Goal: Task Accomplishment & Management: Manage account settings

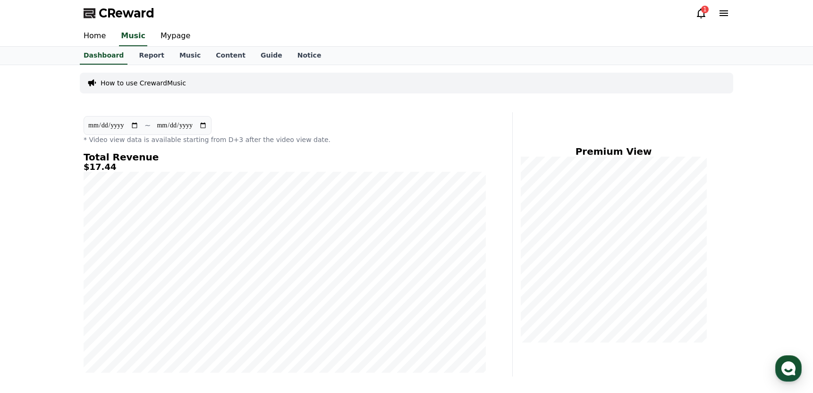
click at [105, 132] on section "**********" at bounding box center [148, 125] width 128 height 19
click at [105, 125] on input "**********" at bounding box center [113, 125] width 51 height 10
type input "**********"
click at [555, 36] on div "Home Music Mypage" at bounding box center [406, 36] width 661 height 20
click at [785, 367] on use "button" at bounding box center [788, 368] width 14 height 14
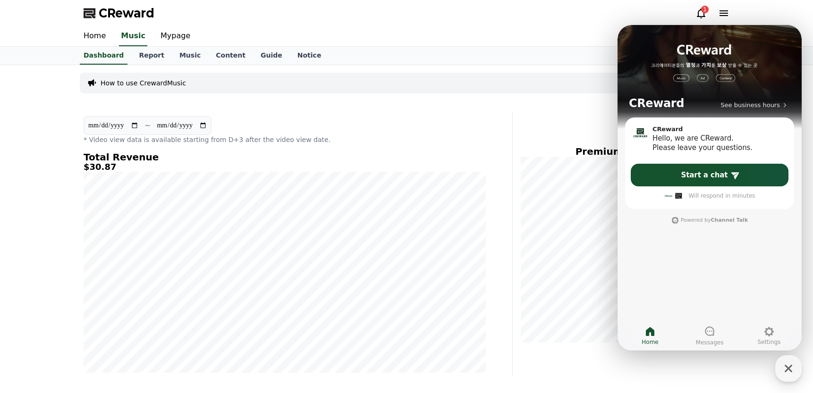
click at [559, 25] on div "CReward 1" at bounding box center [406, 13] width 661 height 26
click at [790, 366] on icon "button" at bounding box center [788, 369] width 8 height 8
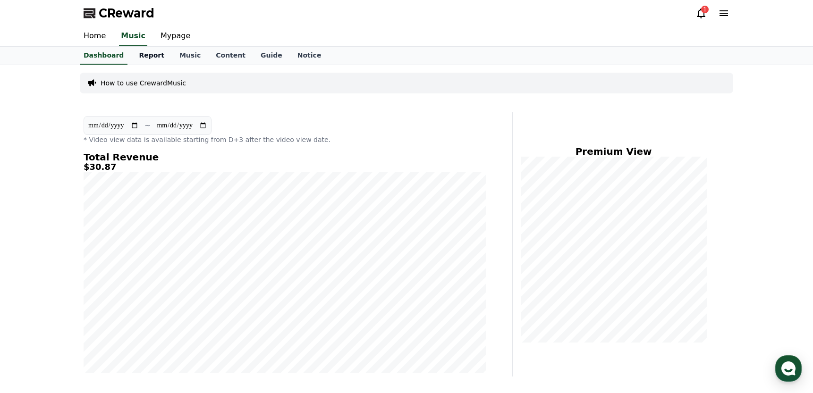
click at [138, 54] on link "Report" at bounding box center [151, 56] width 41 height 18
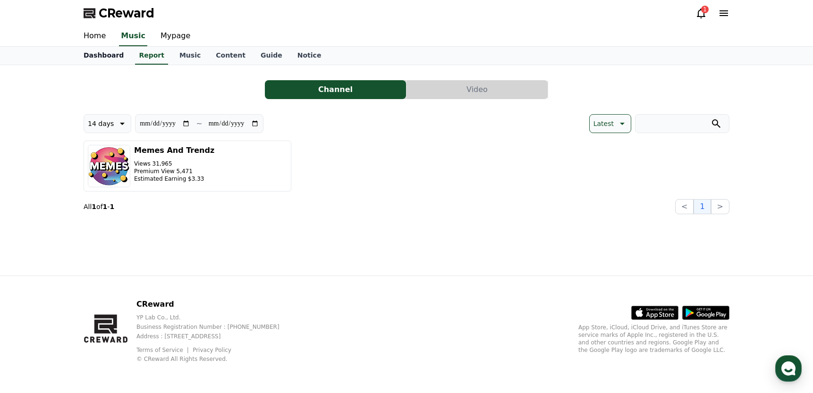
click at [113, 56] on link "Dashboard" at bounding box center [103, 56] width 55 height 18
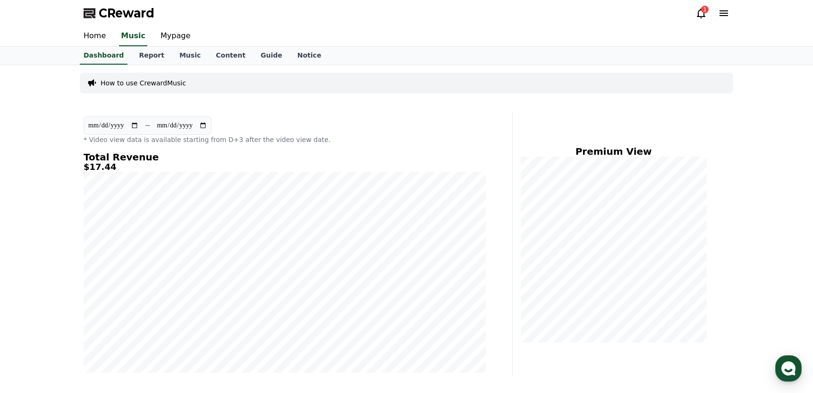
click at [705, 9] on div "1" at bounding box center [705, 10] width 8 height 8
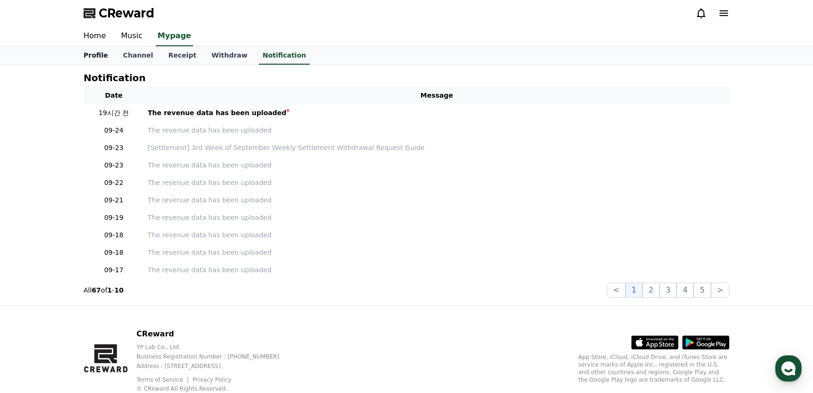
click at [97, 56] on link "Profile" at bounding box center [95, 56] width 39 height 18
select select "**********"
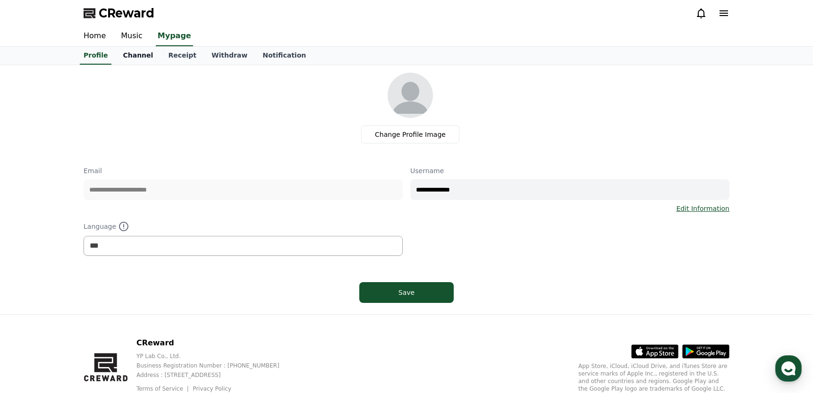
click at [129, 55] on link "Channel" at bounding box center [137, 56] width 45 height 18
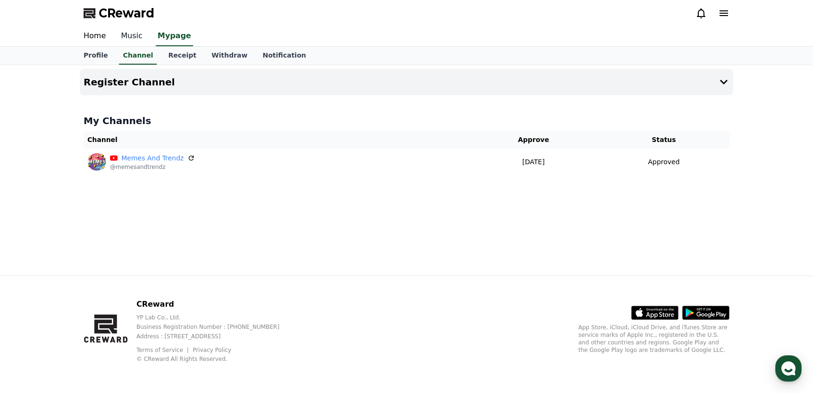
click at [119, 33] on link "Music" at bounding box center [131, 36] width 37 height 20
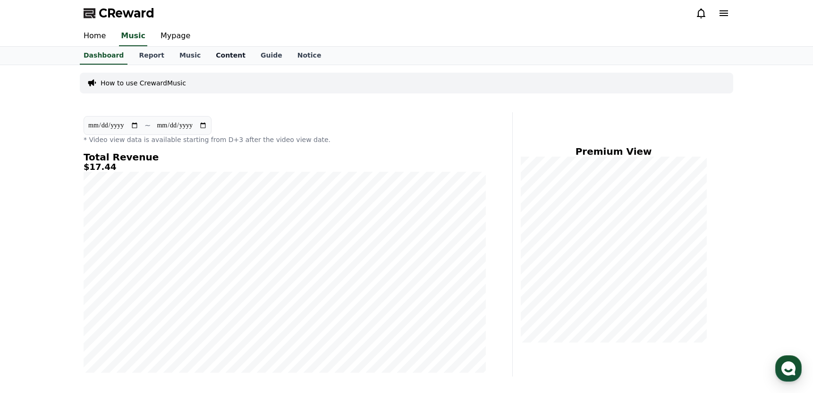
click at [218, 54] on link "Content" at bounding box center [230, 56] width 45 height 18
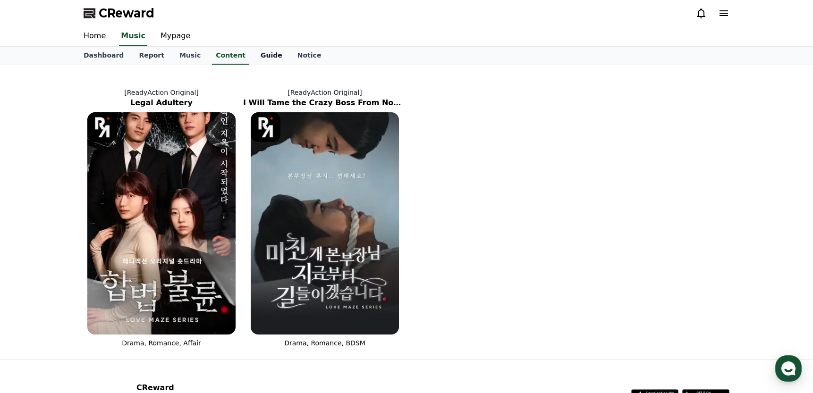
click at [253, 55] on link "Guide" at bounding box center [271, 56] width 37 height 18
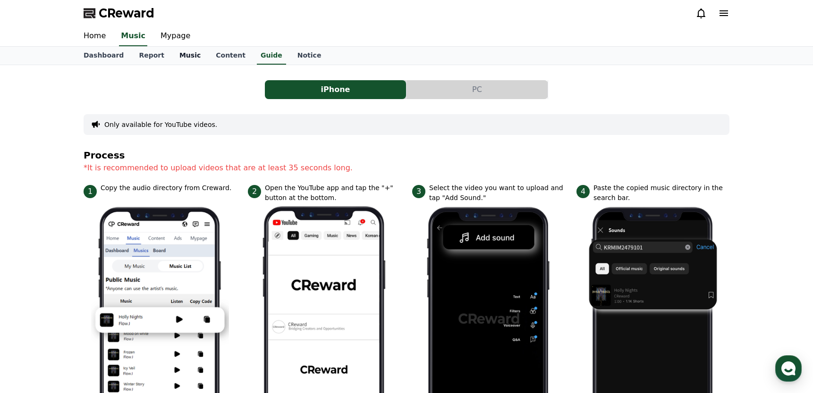
click at [178, 52] on link "Music" at bounding box center [190, 56] width 36 height 18
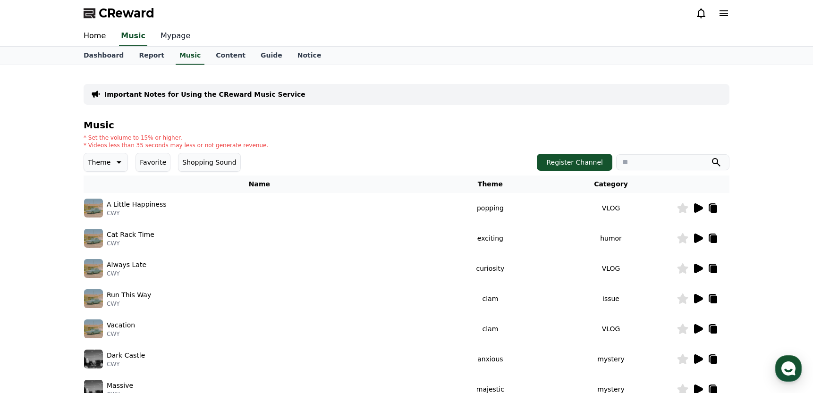
click at [175, 39] on link "Mypage" at bounding box center [175, 36] width 45 height 20
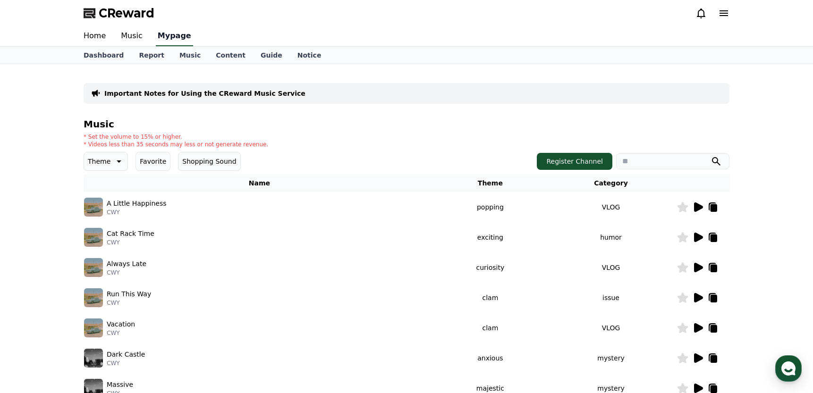
select select "**********"
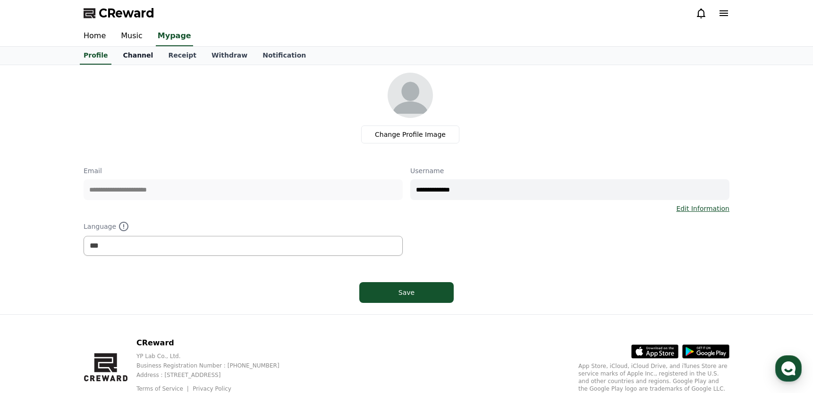
click at [133, 53] on link "Channel" at bounding box center [137, 56] width 45 height 18
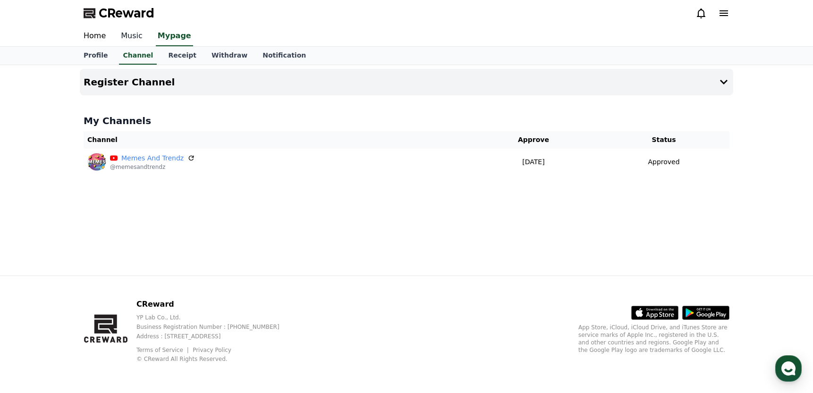
click at [134, 38] on link "Music" at bounding box center [131, 36] width 37 height 20
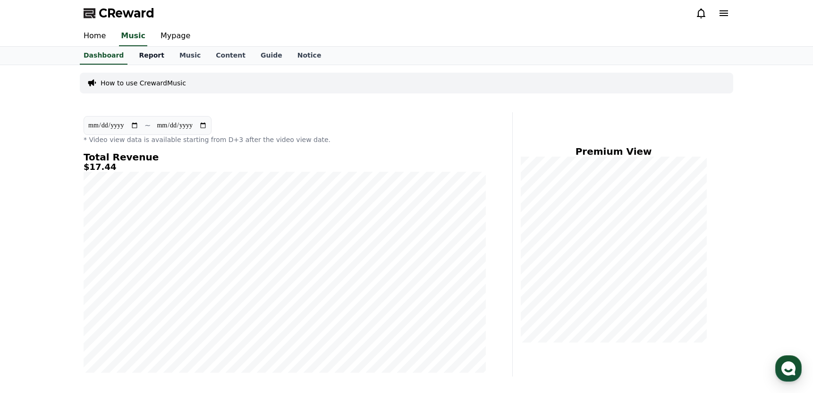
click at [146, 53] on link "Report" at bounding box center [151, 56] width 41 height 18
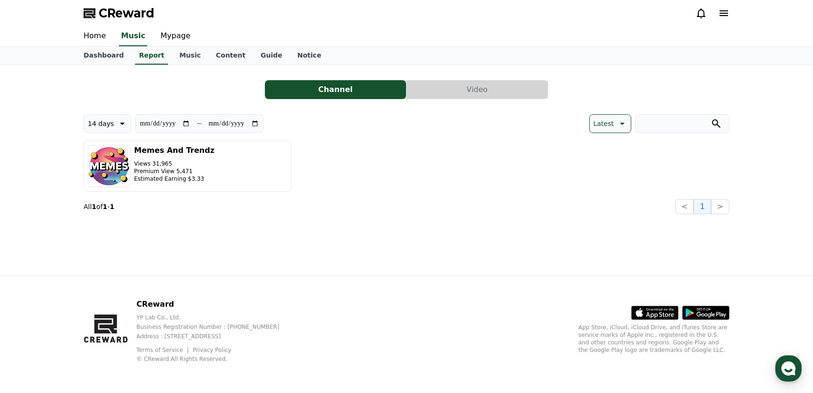
click at [463, 92] on button "Video" at bounding box center [476, 89] width 141 height 19
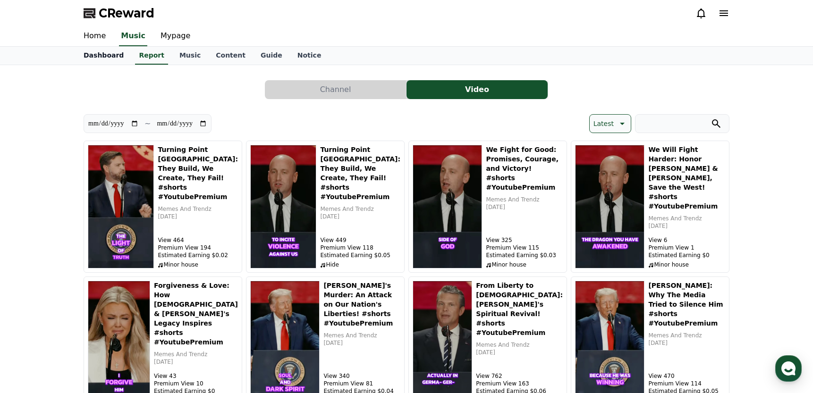
click at [113, 58] on link "Dashboard" at bounding box center [103, 56] width 55 height 18
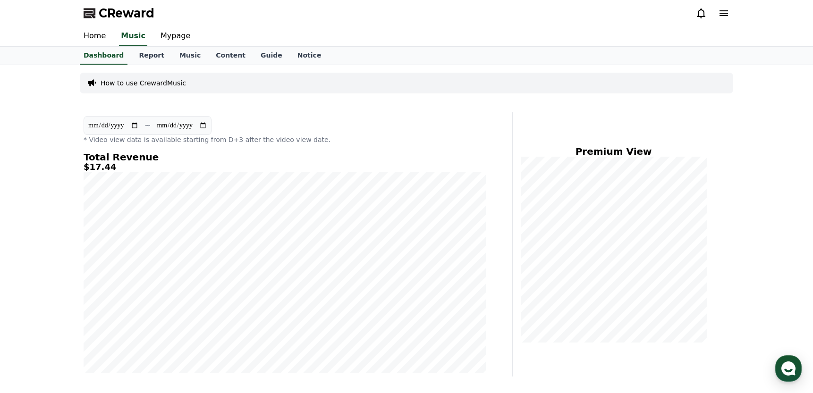
click at [101, 124] on input "**********" at bounding box center [113, 125] width 51 height 10
click at [465, 33] on div "Home Music Mypage" at bounding box center [406, 36] width 661 height 20
click at [487, 28] on div "Home Music Mypage" at bounding box center [406, 36] width 661 height 20
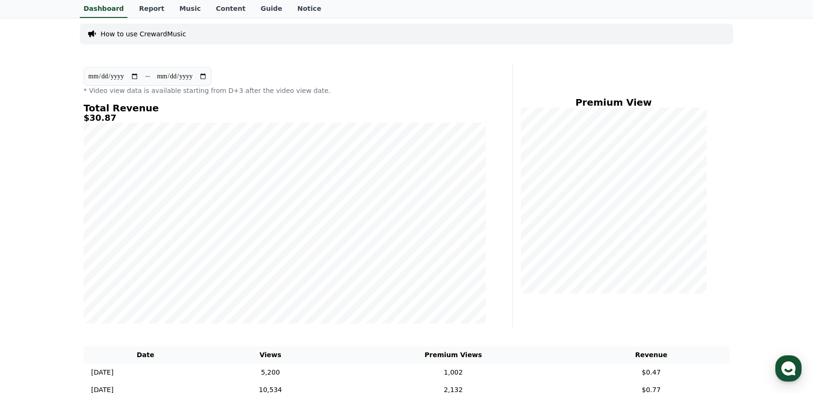
scroll to position [39, 0]
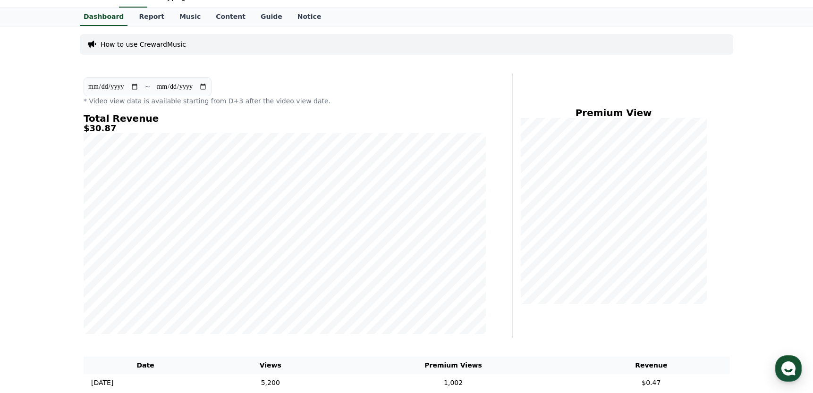
click at [91, 87] on input "**********" at bounding box center [113, 87] width 51 height 10
type input "**********"
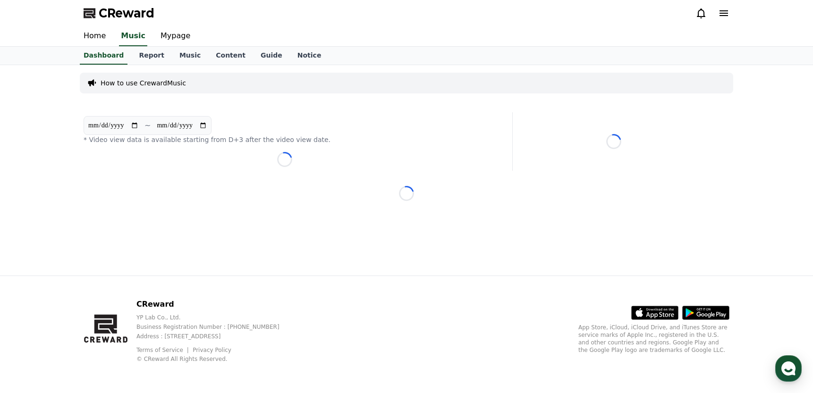
scroll to position [0, 0]
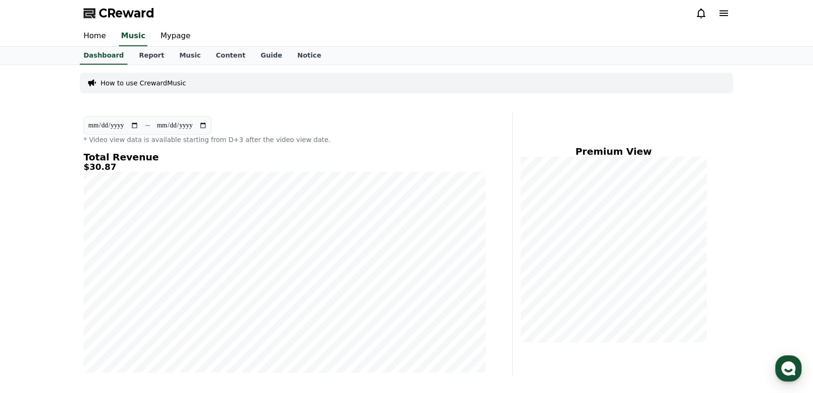
click at [482, 33] on div "Home Music Mypage" at bounding box center [406, 36] width 661 height 20
click at [790, 370] on icon "button" at bounding box center [788, 368] width 17 height 17
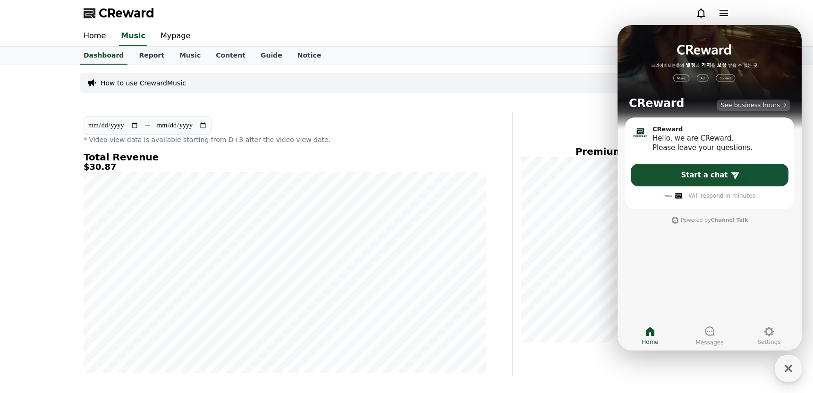
click at [773, 108] on span "See business hours" at bounding box center [749, 105] width 59 height 8
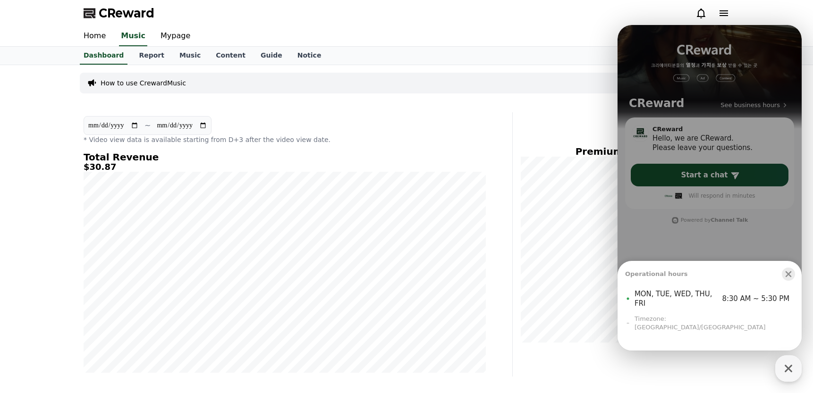
click at [788, 279] on icon "button" at bounding box center [787, 273] width 9 height 9
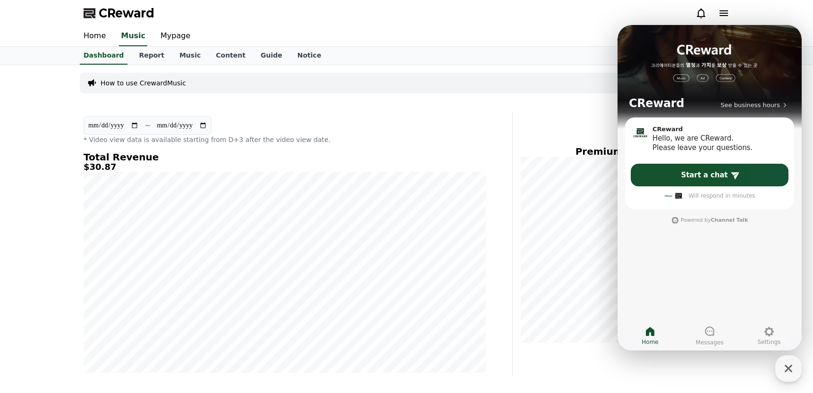
click at [580, 7] on div "CReward" at bounding box center [406, 13] width 661 height 26
click at [717, 339] on span "Messages" at bounding box center [710, 343] width 28 height 8
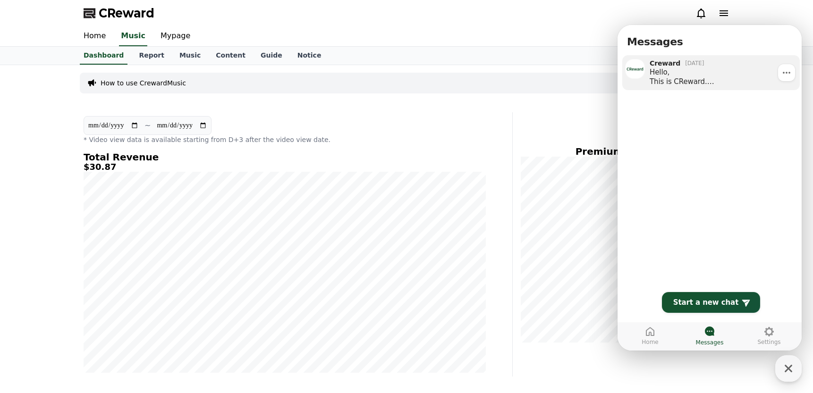
click at [696, 68] on div "Hello, This is CReward. Starting from the policy enhancement on the 15th, reven…" at bounding box center [720, 76] width 143 height 19
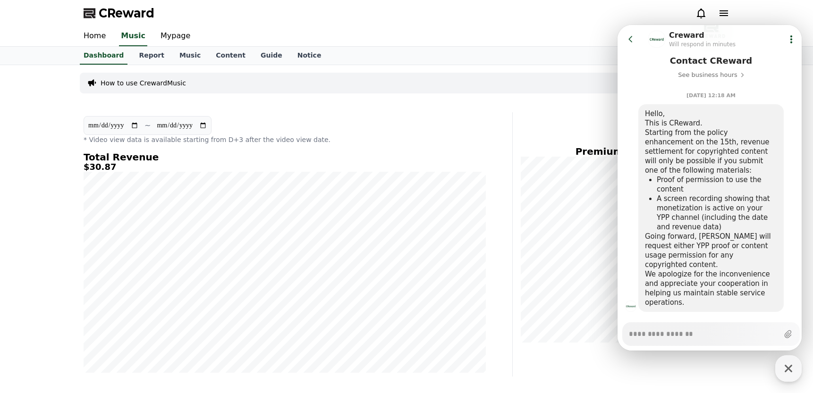
type textarea "*"
click at [632, 39] on icon at bounding box center [630, 38] width 9 height 9
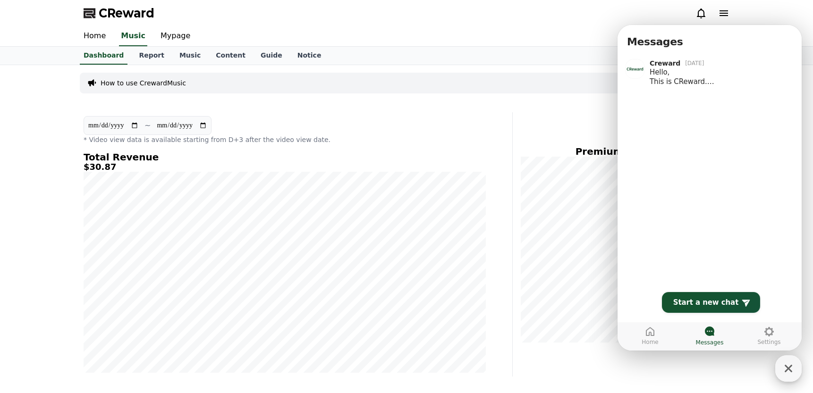
click at [792, 367] on icon "button" at bounding box center [788, 368] width 17 height 17
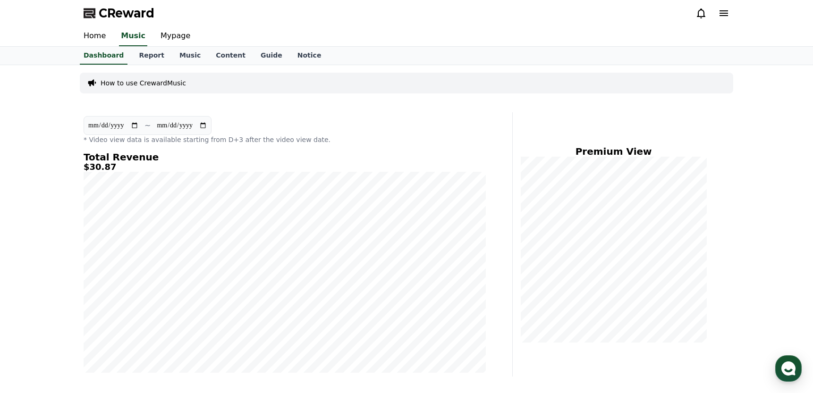
click at [580, 13] on div "CReward" at bounding box center [406, 13] width 661 height 26
click at [590, 13] on div "CReward" at bounding box center [406, 13] width 661 height 26
click at [596, 13] on div "CReward" at bounding box center [406, 13] width 661 height 26
click at [597, 13] on div "CReward" at bounding box center [406, 13] width 661 height 26
